Goal: Obtain resource: Download file/media

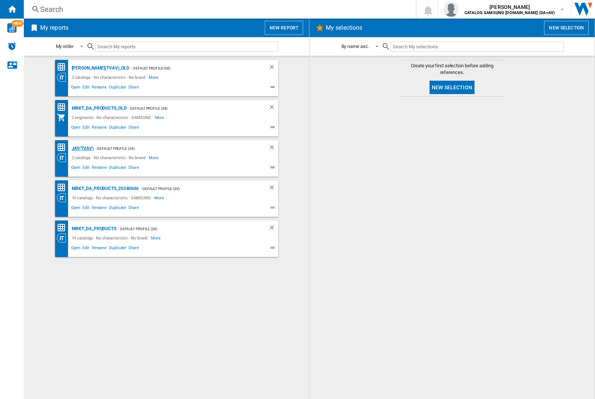
click at [83, 148] on div "JAY(TVAV)" at bounding box center [82, 148] width 24 height 9
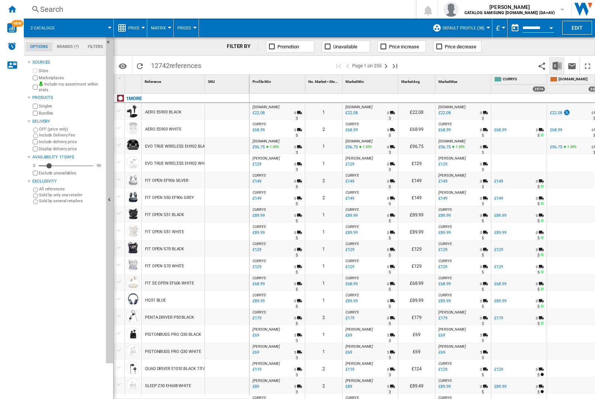
click at [557, 65] on img "Download in Excel" at bounding box center [556, 65] width 9 height 9
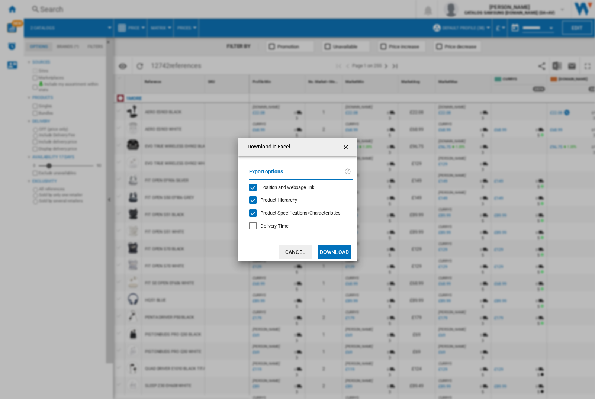
click at [298, 187] on span "Position and webpage link" at bounding box center [287, 187] width 54 height 6
click at [334, 252] on button "Download" at bounding box center [333, 251] width 33 height 13
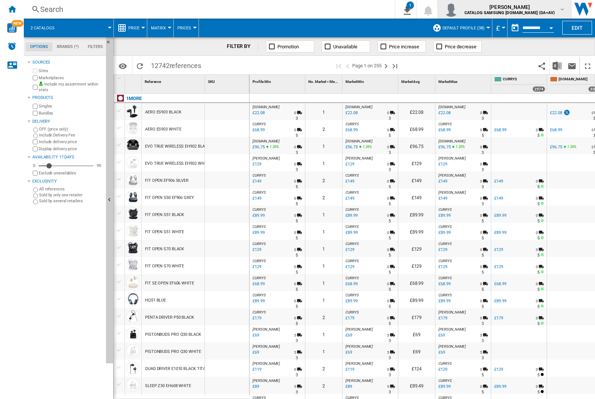
click at [458, 9] on img "button" at bounding box center [450, 9] width 15 height 15
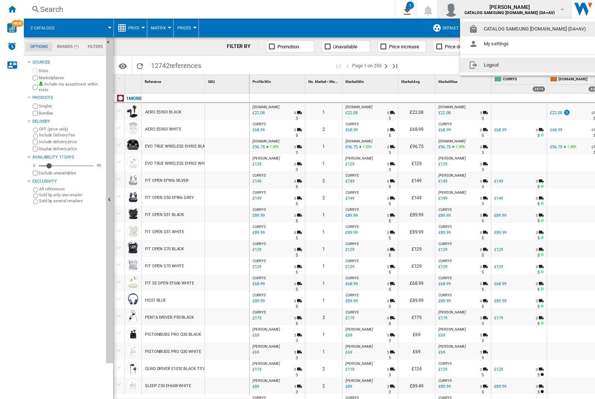
click at [517, 65] on button "Logout" at bounding box center [529, 65] width 138 height 15
